Goal: Task Accomplishment & Management: Manage account settings

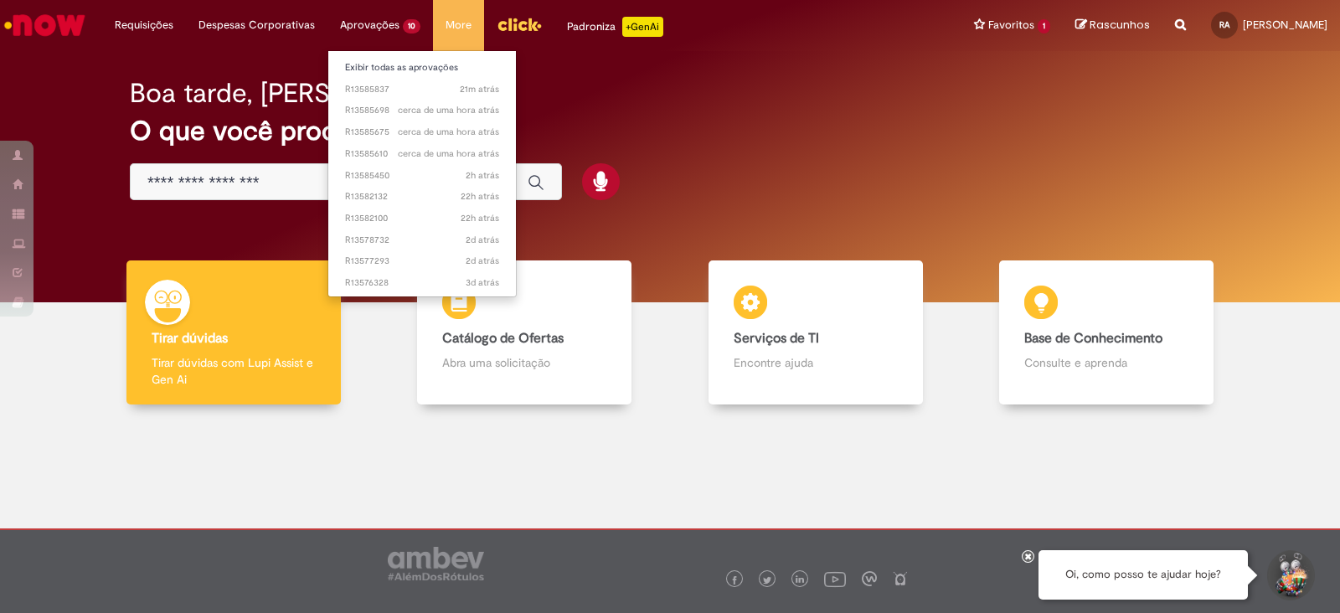
click at [394, 27] on li "Aprovações 10 Exibir todas as aprovações 21m atrás 21 minutos atrás R13585837 c…" at bounding box center [380, 25] width 106 height 50
click at [397, 92] on span "21m atrás 21 minutos atrás R13585837" at bounding box center [422, 89] width 154 height 13
click at [410, 90] on span "21m atrás 21 minutos atrás R13585837" at bounding box center [422, 89] width 154 height 13
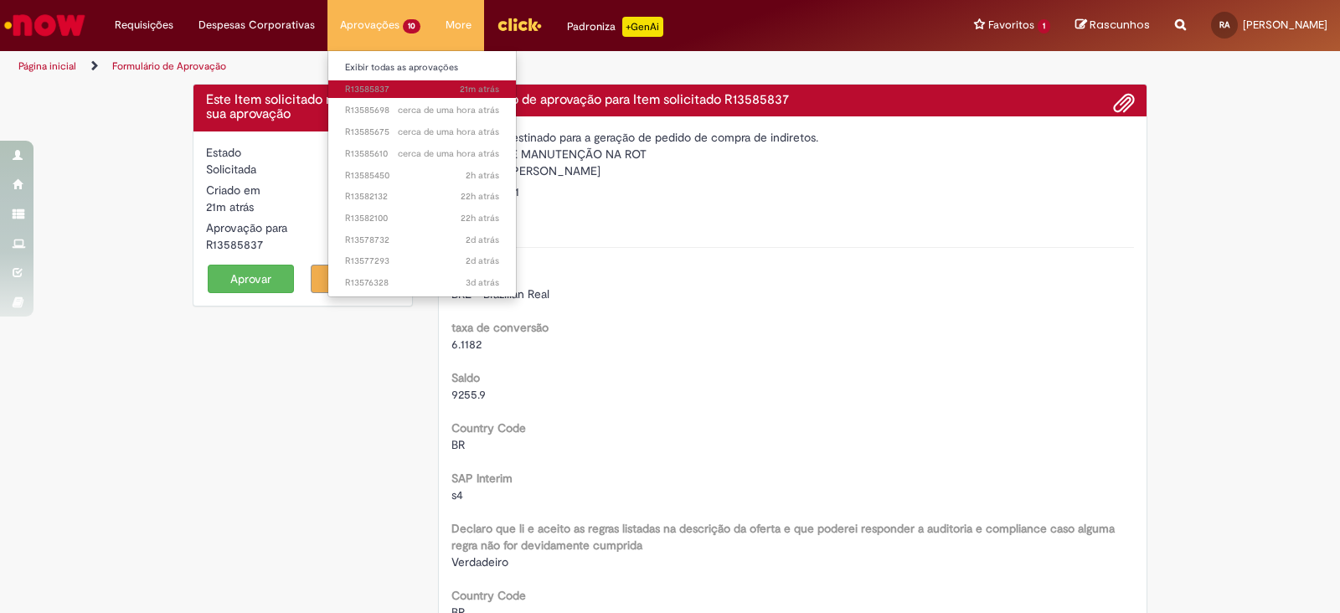
click at [419, 90] on span "21m atrás 21 minutos atrás R13585837" at bounding box center [422, 89] width 154 height 13
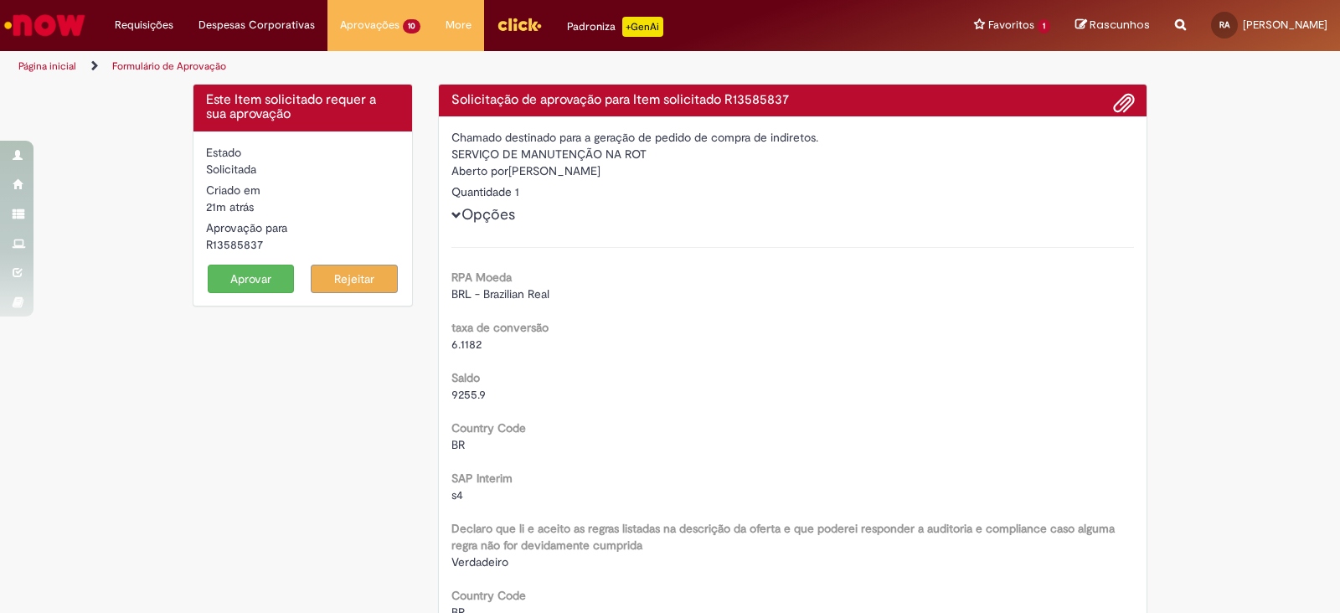
click at [249, 282] on button "Aprovar" at bounding box center [251, 279] width 87 height 28
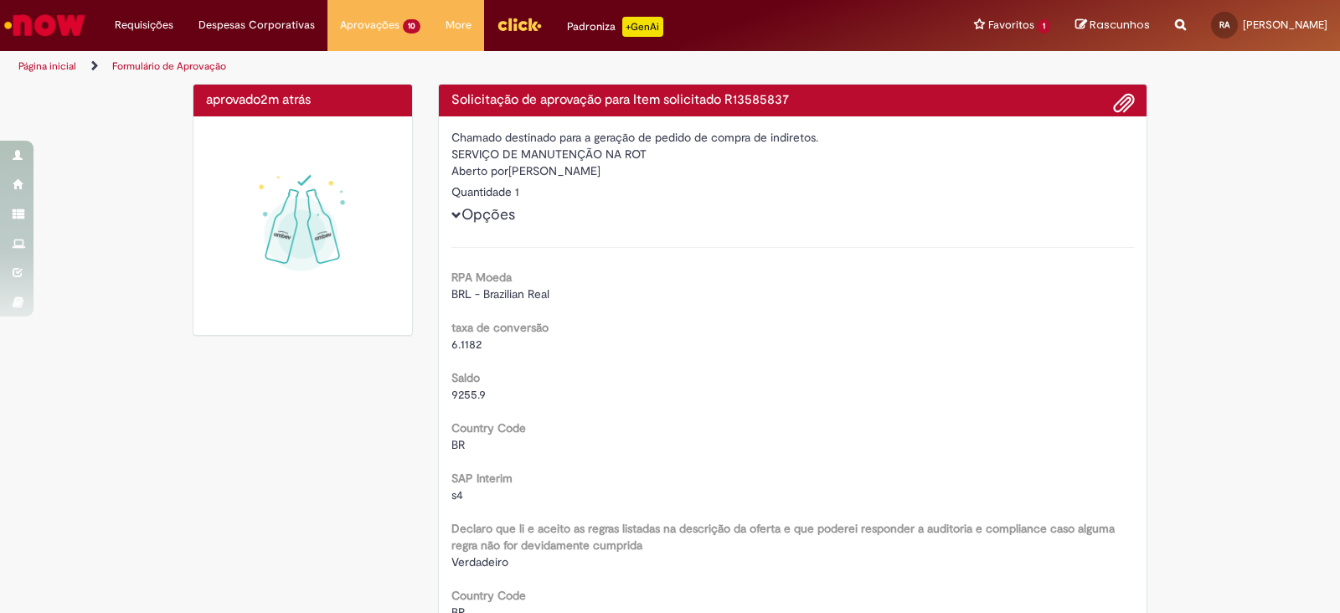
click at [616, 170] on div "Aberto por [PERSON_NAME]" at bounding box center [792, 172] width 683 height 21
